Goal: Find specific fact: Find specific fact

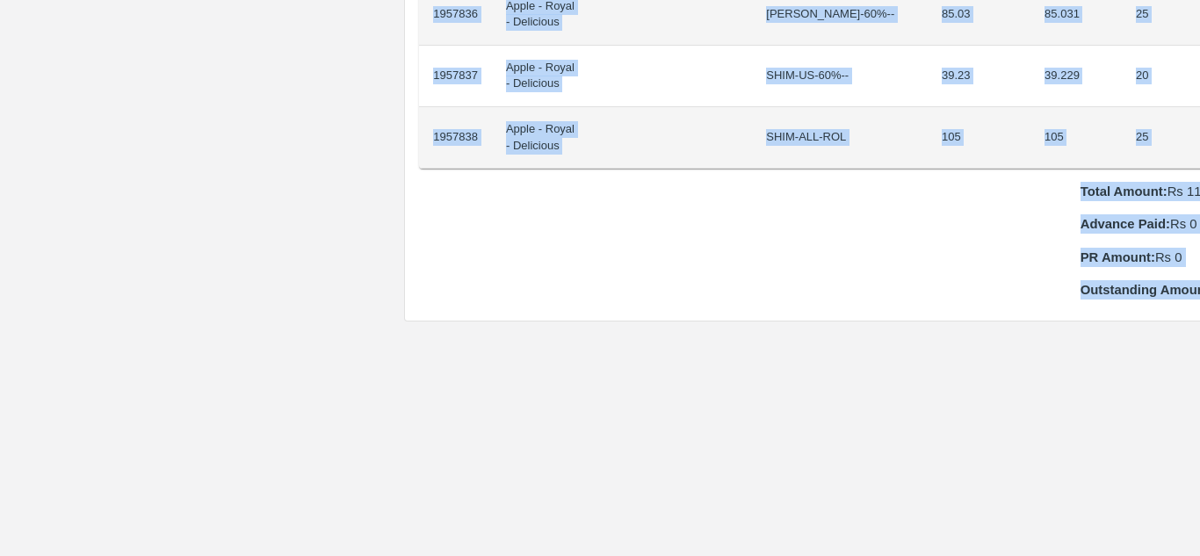
scroll to position [1782, 37]
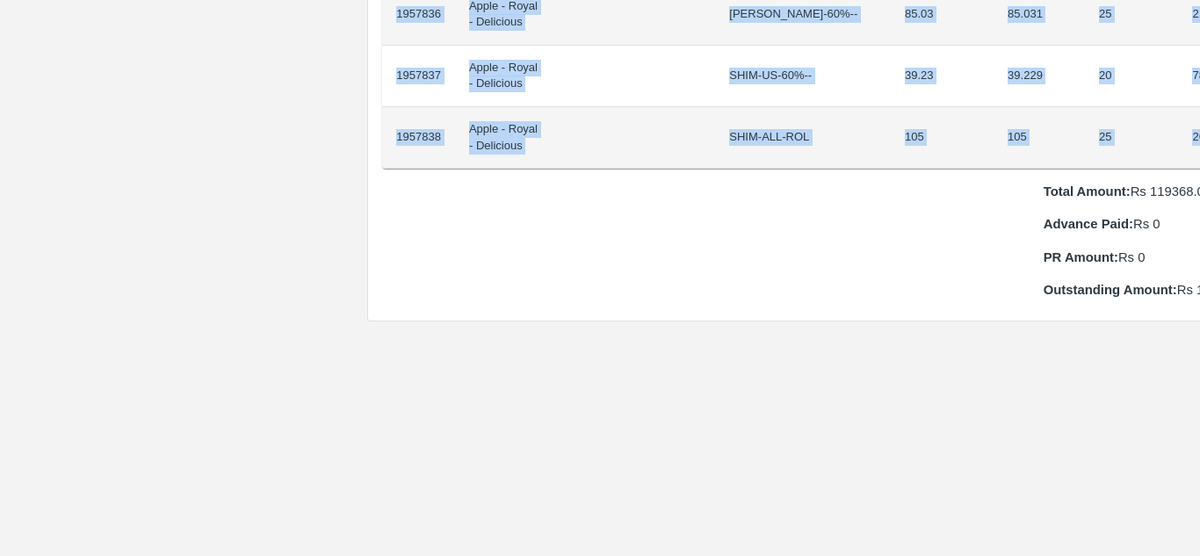
drag, startPoint x: 432, startPoint y: 296, endPoint x: 1166, endPoint y: 112, distance: 756.2
copy tbody "1957812 Apple - Royal - Delicious SHIM-EEL-80%++ 0.41 0.412 20 8.24 1957813 App…"
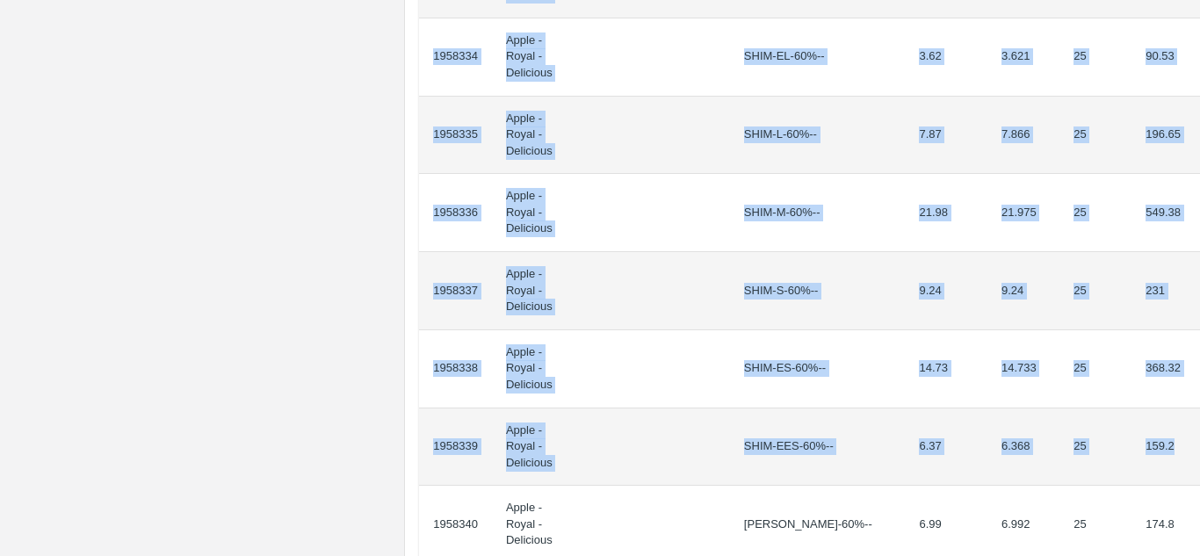
scroll to position [1738, 0]
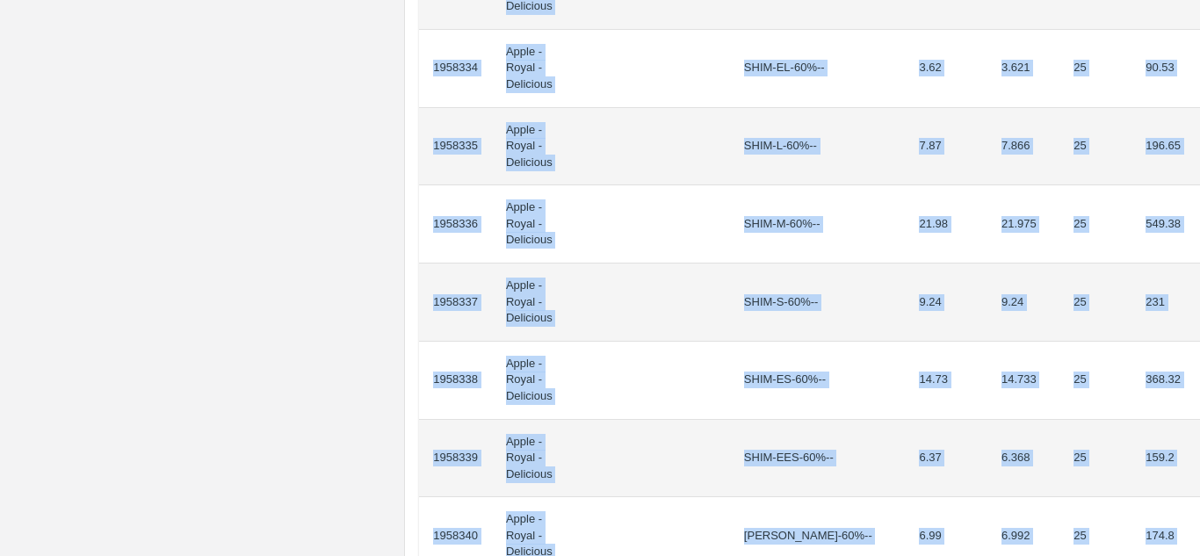
drag, startPoint x: 432, startPoint y: 315, endPoint x: 1161, endPoint y: 234, distance: 733.8
copy tbody "1958315 Apple - Royal - Delicious SHIM-EEL-80%++ 7.37 7.368 20 147.36 1958316 A…"
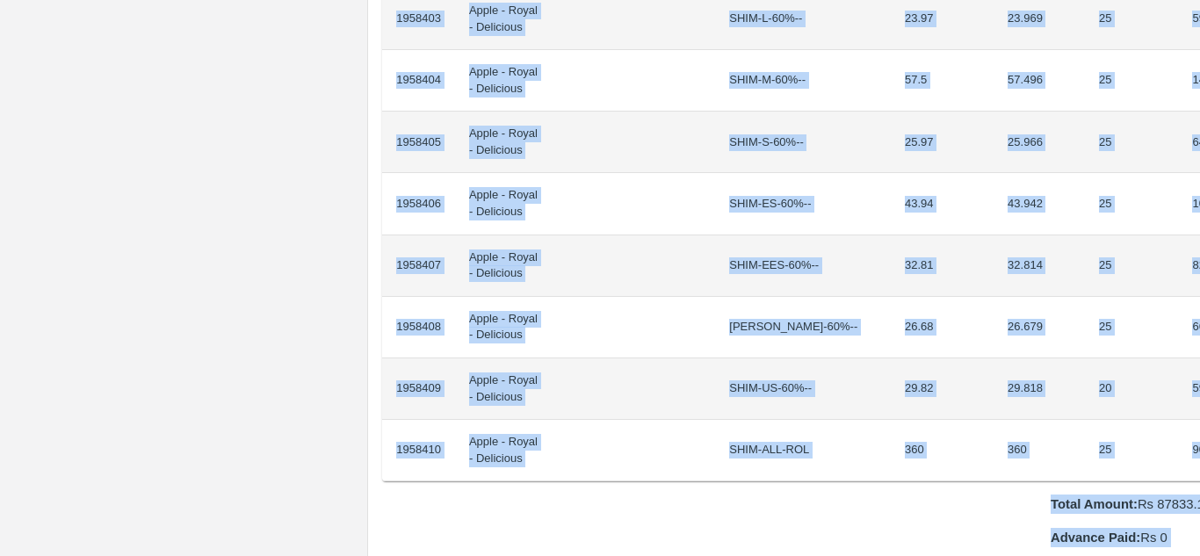
scroll to position [1672, 37]
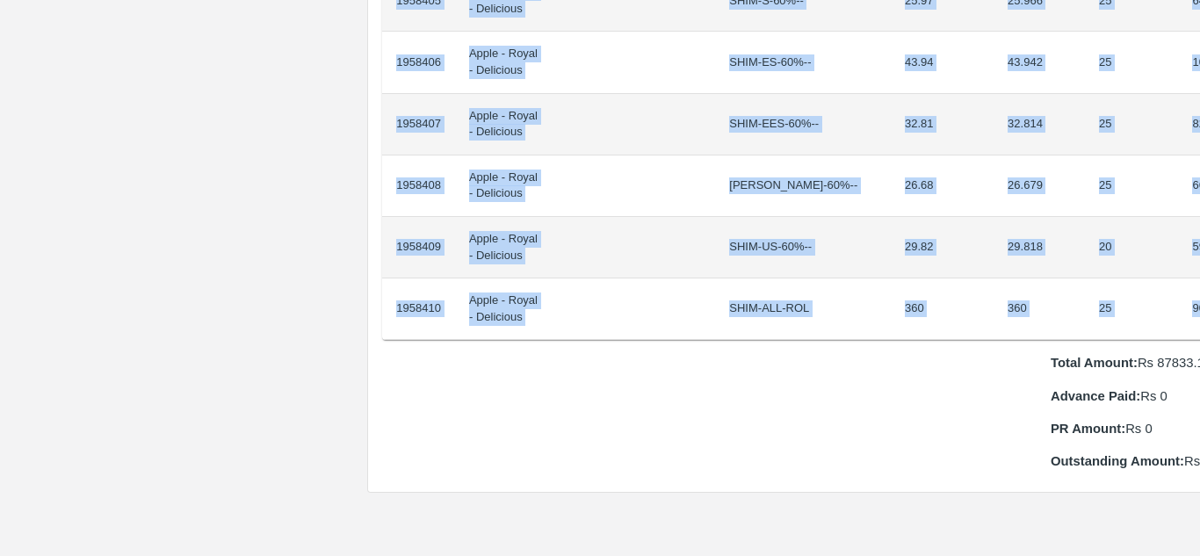
drag, startPoint x: 433, startPoint y: 302, endPoint x: 1167, endPoint y: 295, distance: 733.7
copy tbody "1958383 Apple - Royal - Delicious SHIM-EEL-80%++ 4.14 4.138 20 82.76 1958384 Ap…"
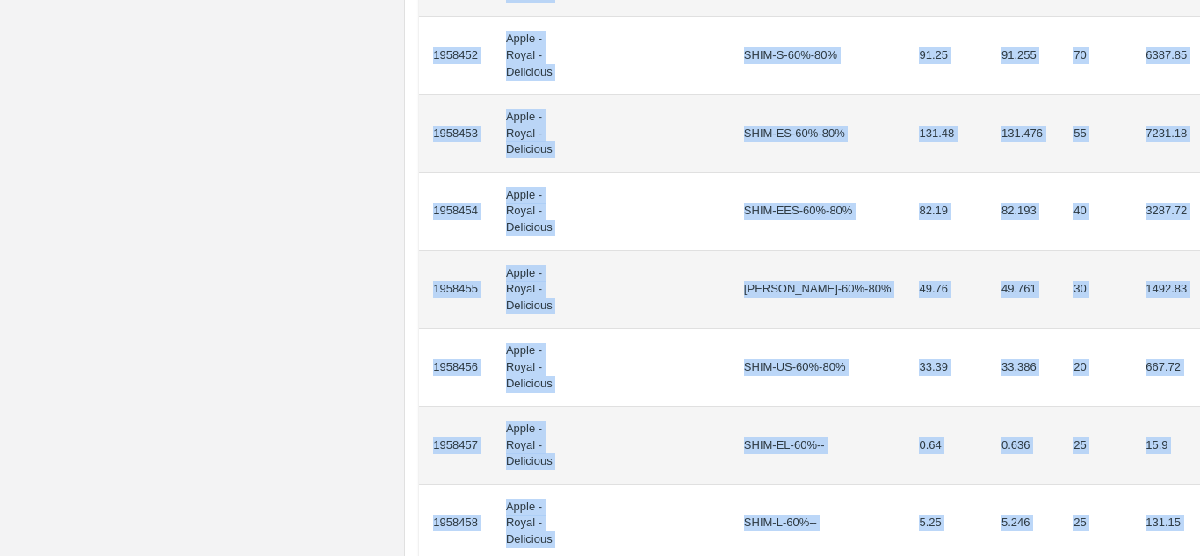
scroll to position [1465, 0]
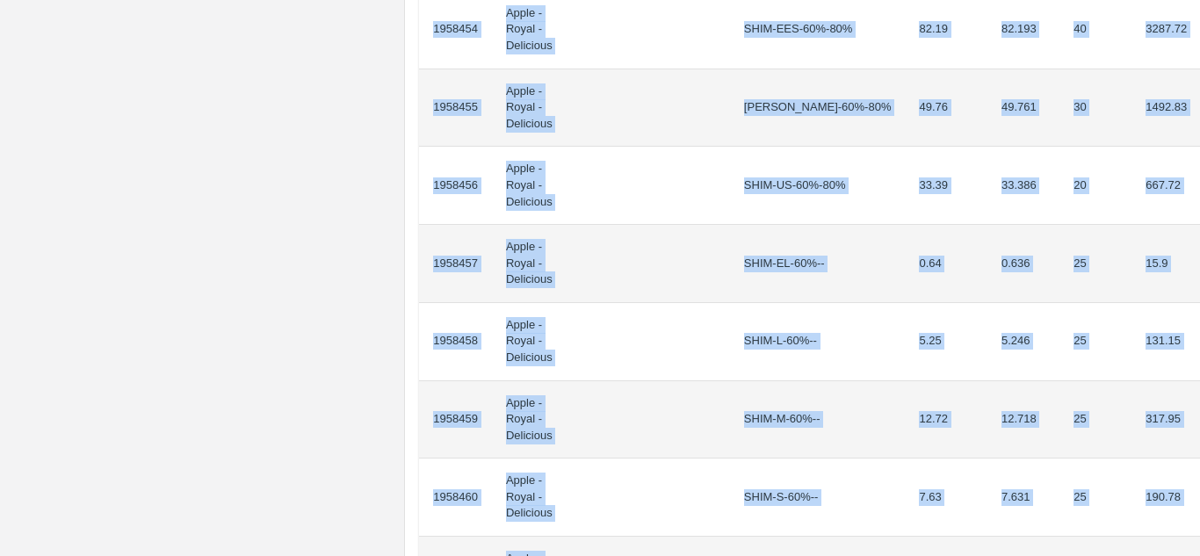
drag, startPoint x: 433, startPoint y: 315, endPoint x: 1176, endPoint y: 452, distance: 755.1
copy tbody "1958439 Apple - Royal - Delicious SHIM-EEL-80%++ 3.5 3.498 20 69.96 1958440 App…"
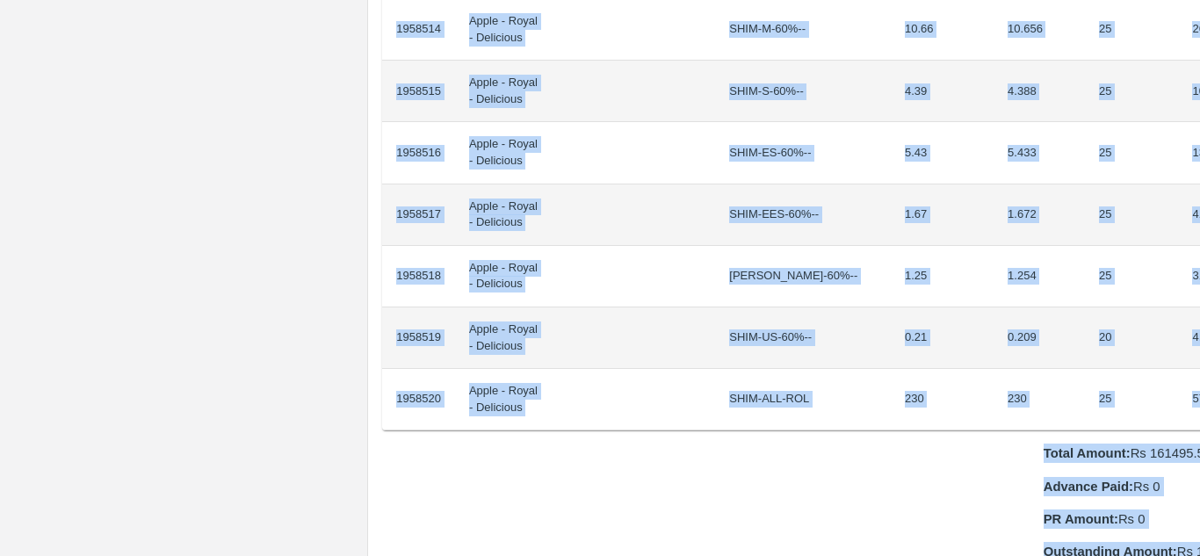
scroll to position [1590, 37]
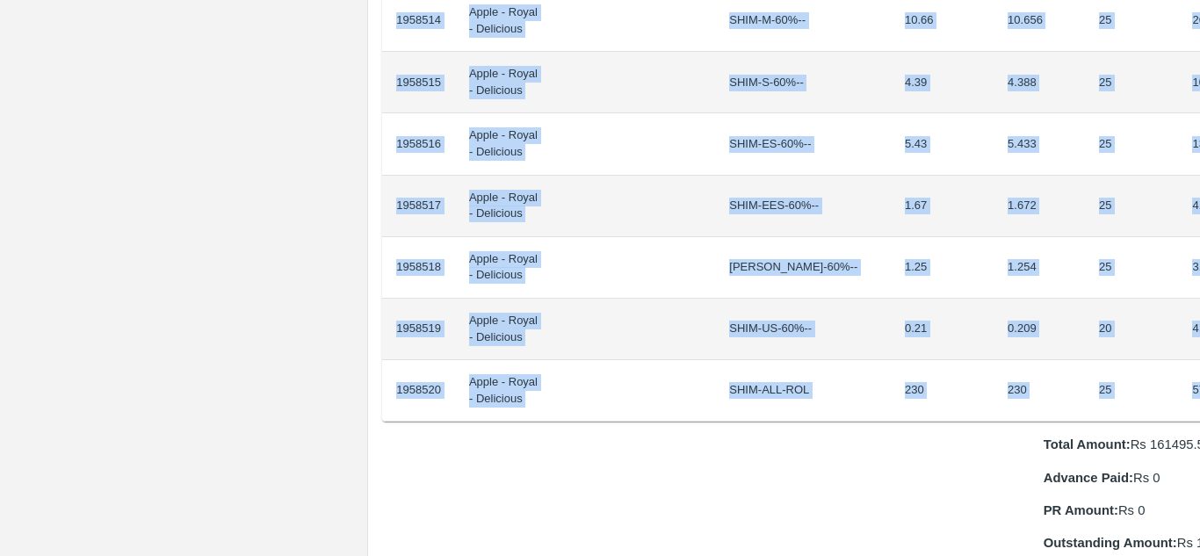
drag, startPoint x: 432, startPoint y: 296, endPoint x: 1164, endPoint y: 369, distance: 735.5
copy tbody "1958493 Apple - Royal - Delicious SHIM-EEL-80%++ 6.48 6.477 20 129.54 1958494 A…"
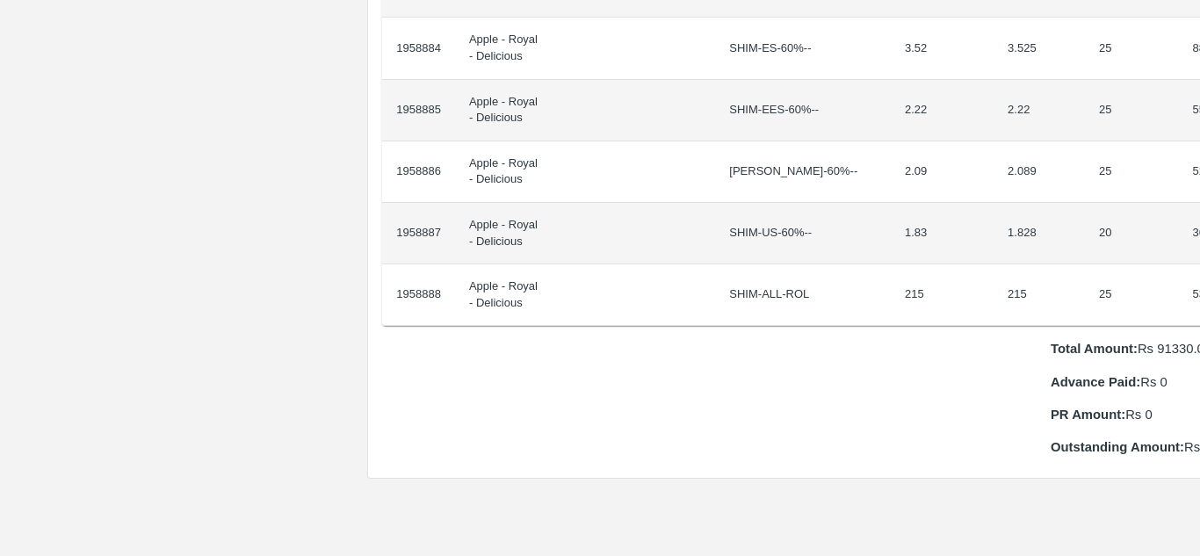
scroll to position [1541, 37]
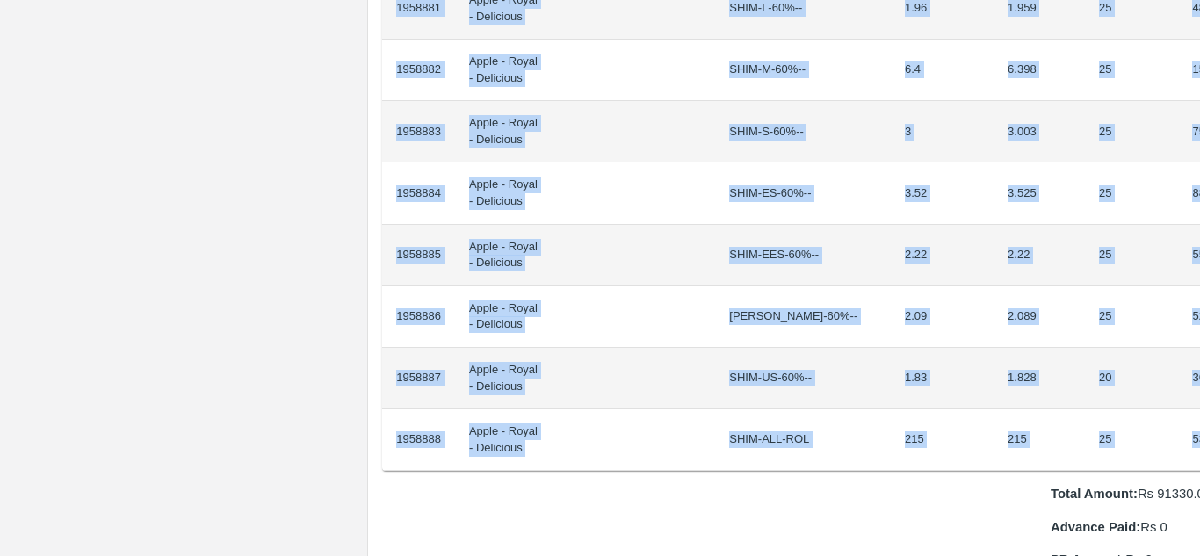
drag, startPoint x: 432, startPoint y: 295, endPoint x: 1164, endPoint y: 418, distance: 742.1
copy tbody "1958861 Apple - Royal - Delicious SHIM-EEL-80%++ 1.05 1.046 20 20.92 1958862 Ap…"
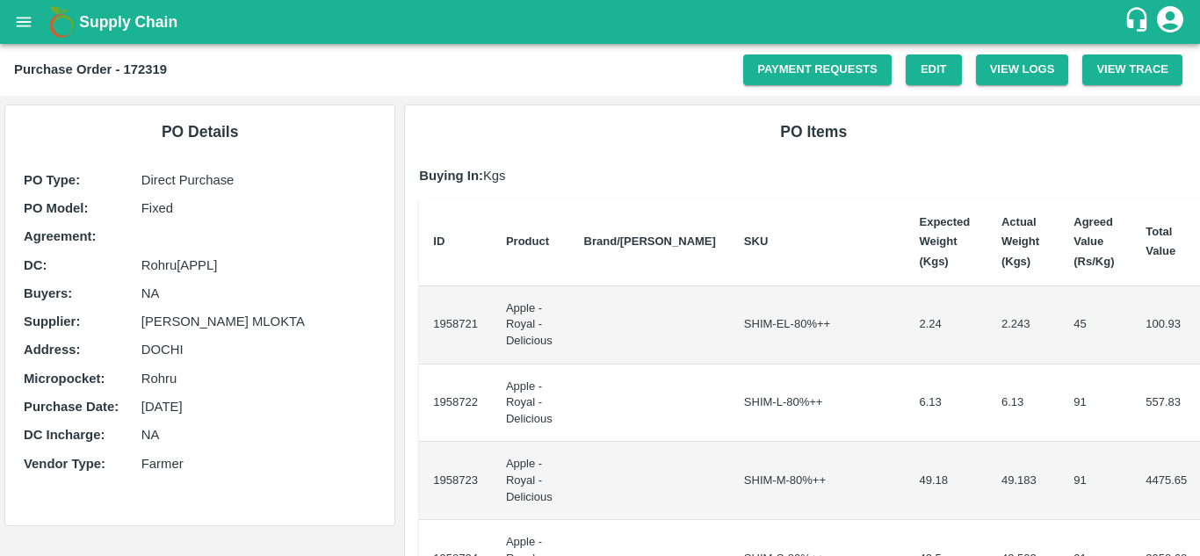
click at [439, 317] on td "1958721" at bounding box center [455, 325] width 73 height 78
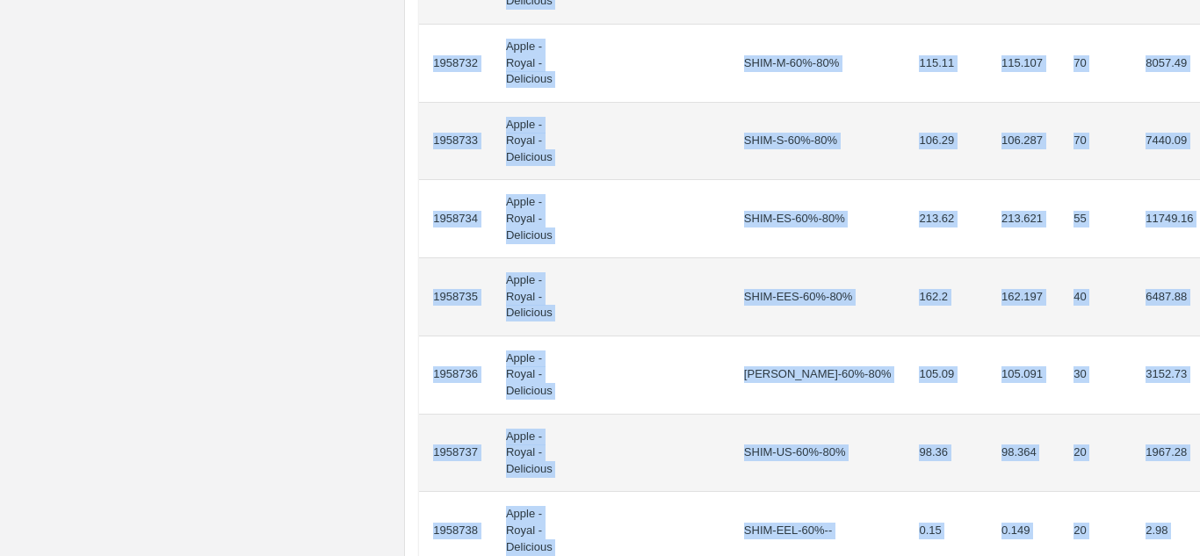
scroll to position [1130, 0]
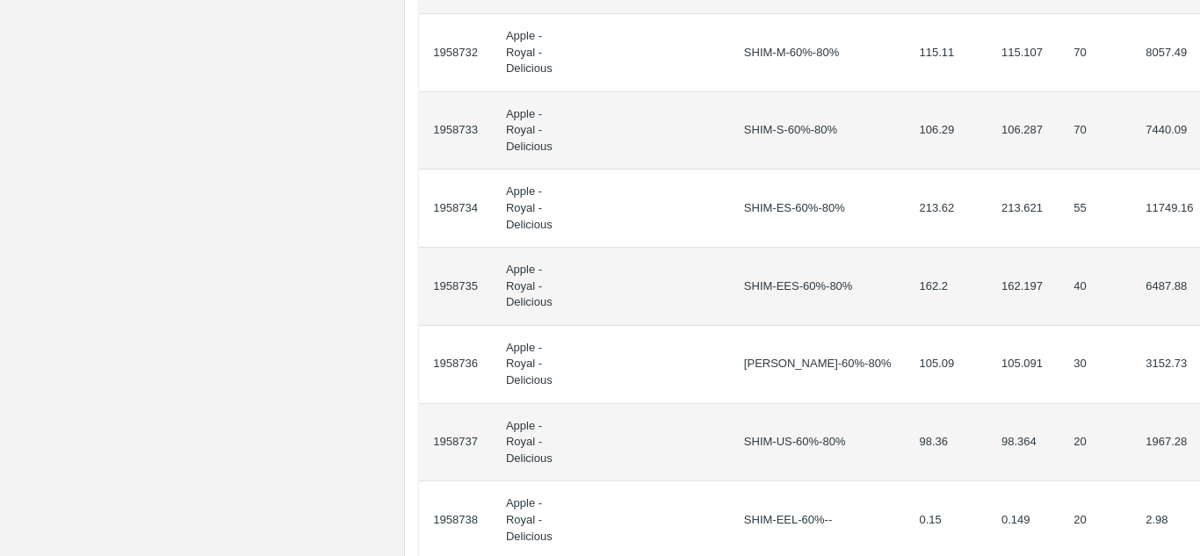
drag, startPoint x: 433, startPoint y: 314, endPoint x: 1199, endPoint y: 308, distance: 766.1
click at [1199, 308] on div "Supply Chain Purchase Order - 172319 Payment Requests Edit View Logs View Trace…" at bounding box center [600, 278] width 1200 height 556
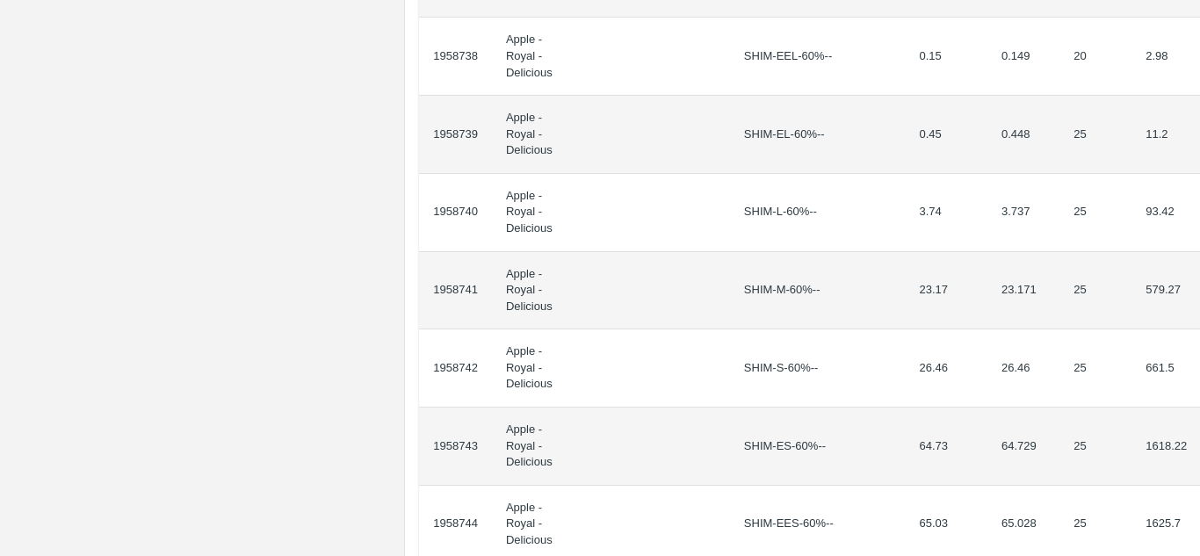
scroll to position [1595, 0]
copy thead "ID Product Brand/Marka SKU Expected Weight (Kgs) Actual Weight (Kgs) Agreed Val…"
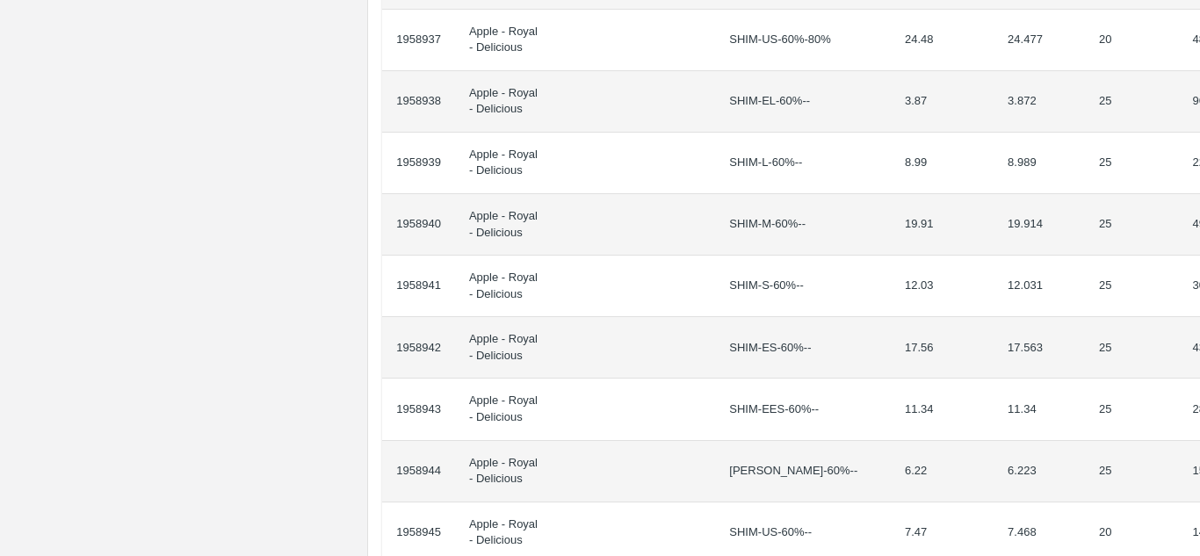
scroll to position [1591, 37]
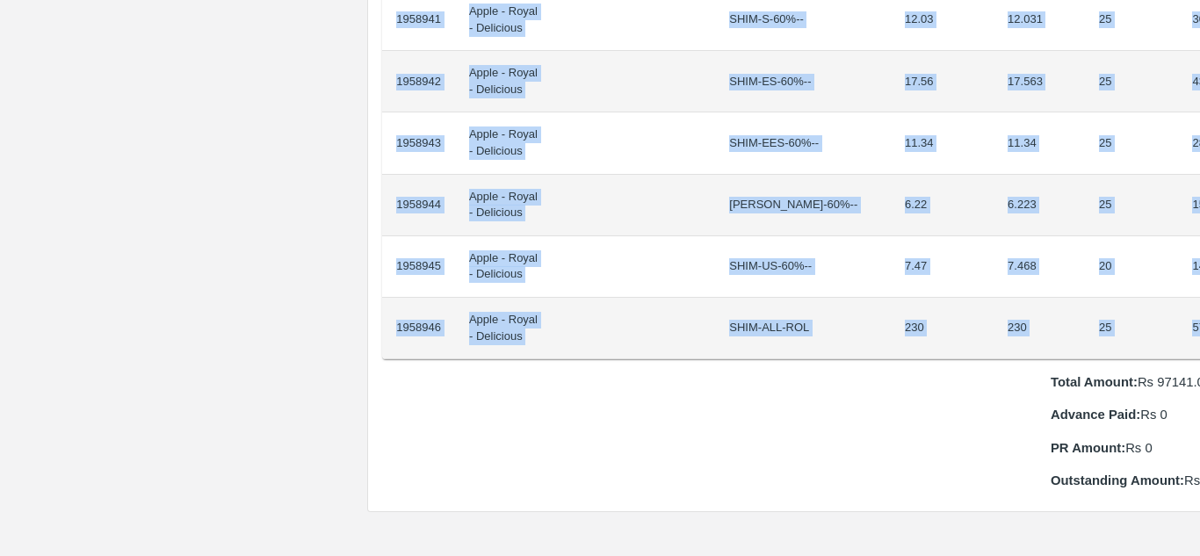
drag, startPoint x: 433, startPoint y: 296, endPoint x: 1161, endPoint y: 304, distance: 728.4
copy tbody "1958920 Apple - Royal - Delicious SHIM-EEL-80%++ 3.32 3.318 20 66.36 1958921 Ap…"
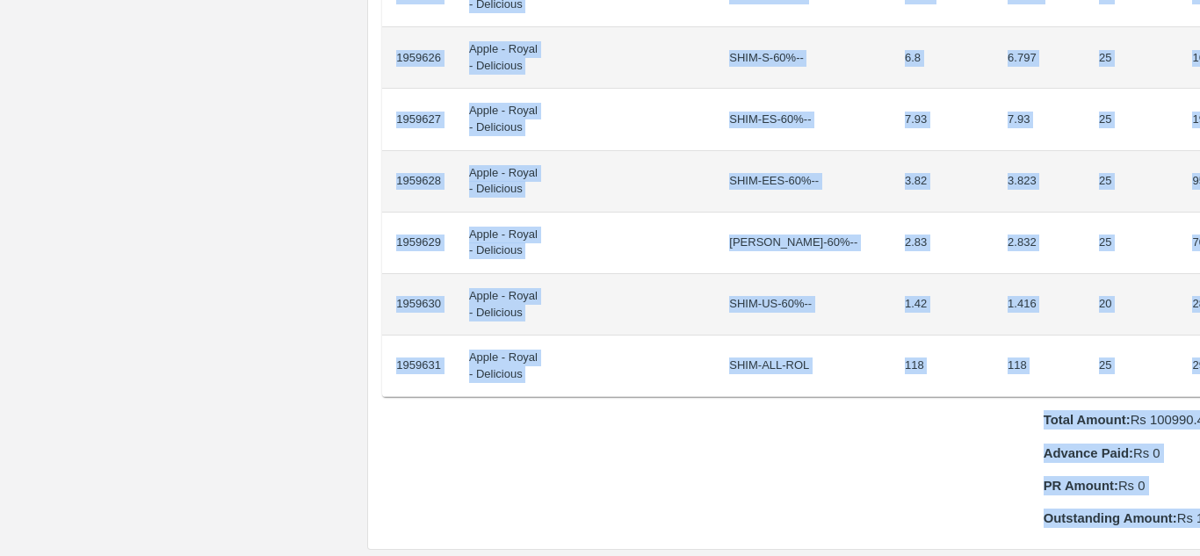
scroll to position [1621, 37]
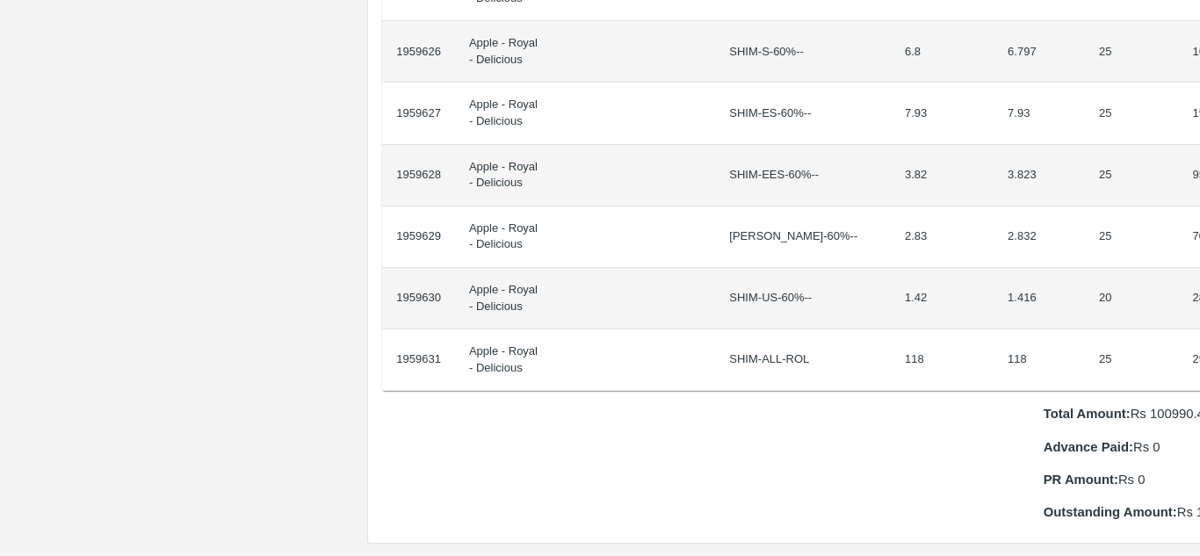
drag, startPoint x: 432, startPoint y: 294, endPoint x: 1179, endPoint y: 334, distance: 747.8
copy thead "ID Product Brand/[PERSON_NAME] Expected Weight (Kgs) Actual Weight (Kgs) Agreed…"
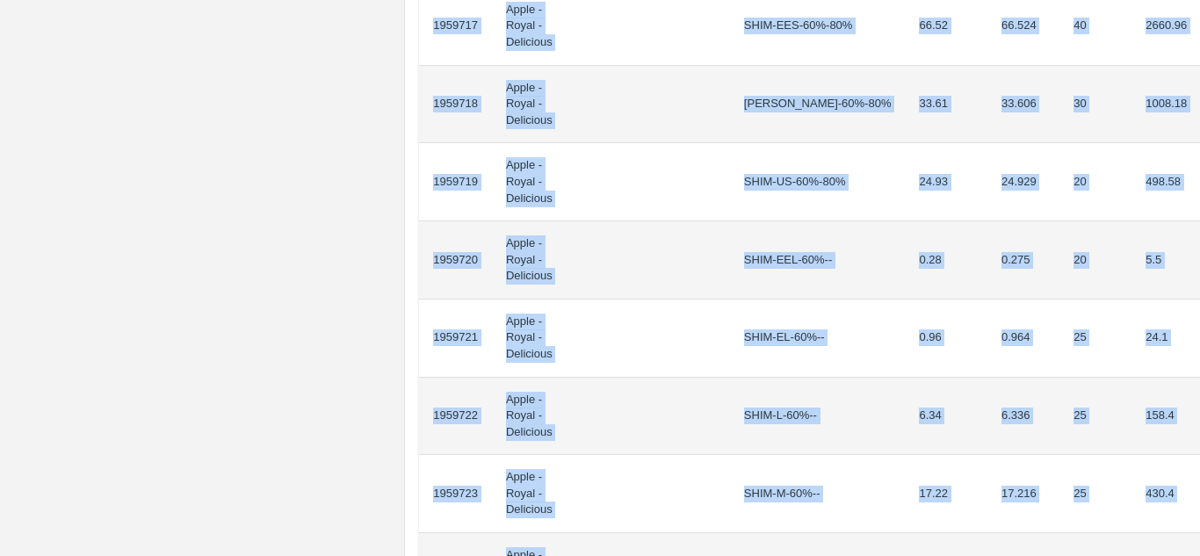
scroll to position [1489, 0]
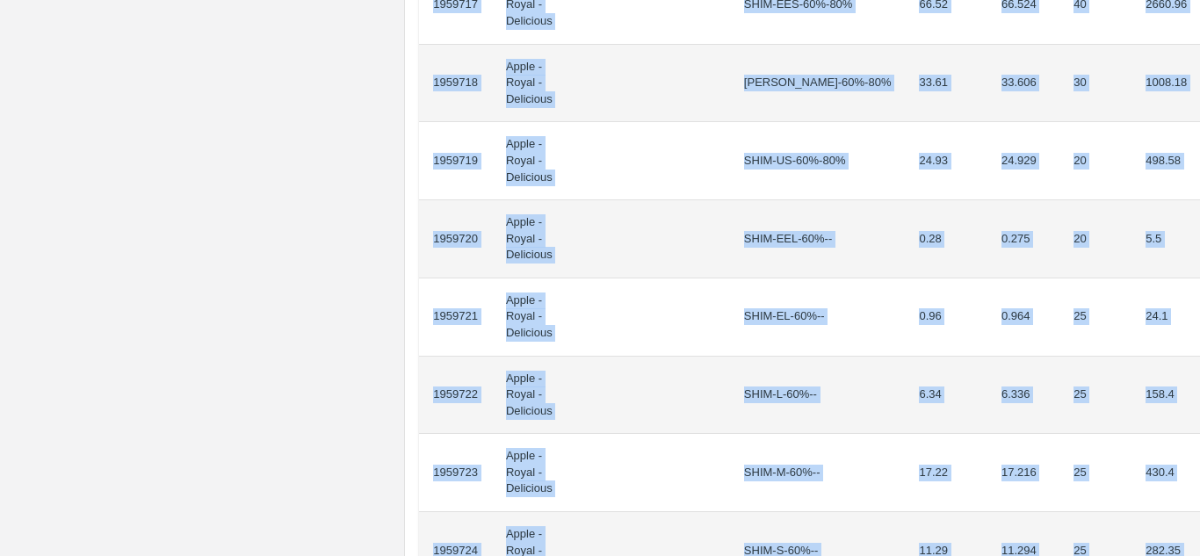
drag, startPoint x: 432, startPoint y: 315, endPoint x: 1172, endPoint y: 503, distance: 763.1
copy tbody "1959702 Apple - Royal - Delicious SHIM-EEL-80%++ 1.93 1.927 20 38.54 1959703 Ap…"
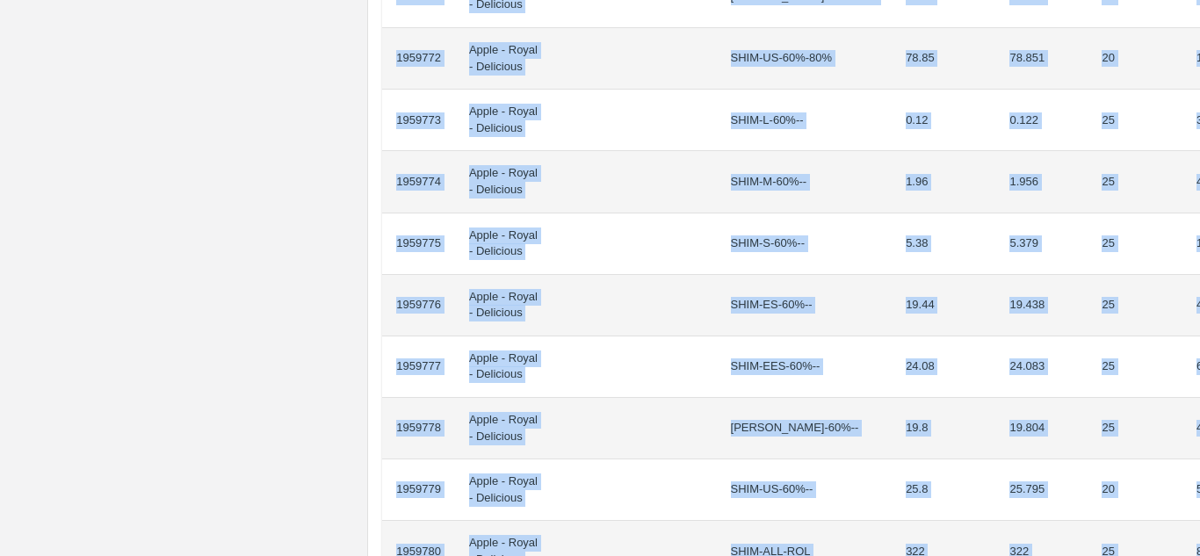
scroll to position [1392, 37]
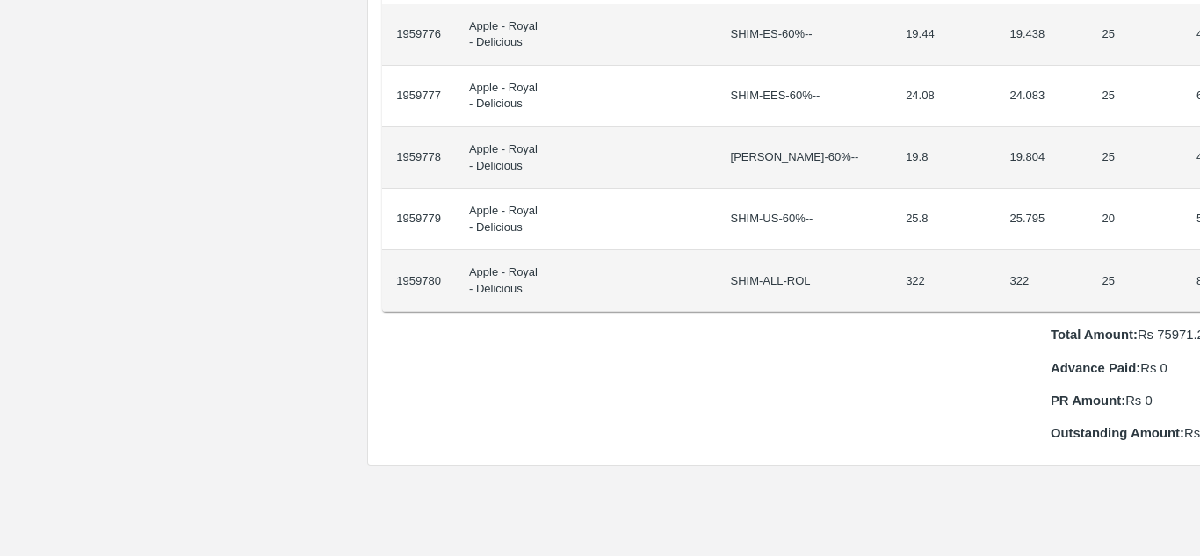
drag, startPoint x: 433, startPoint y: 293, endPoint x: 1199, endPoint y: 260, distance: 766.9
click at [1199, 260] on div "Supply Chain Purchase Order - 172393 Payment Requests Edit View Logs View Trace…" at bounding box center [600, 278] width 1200 height 556
copy thead "ID Product Brand/[PERSON_NAME] Expected Weight (Kgs) Actual Weight (Kgs) Agreed…"
